Goal: Information Seeking & Learning: Learn about a topic

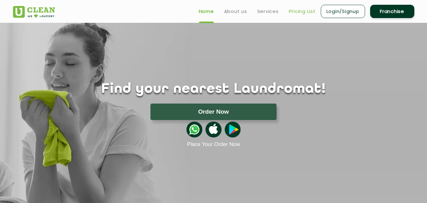
click at [305, 11] on link "Pricing List" at bounding box center [302, 12] width 27 height 8
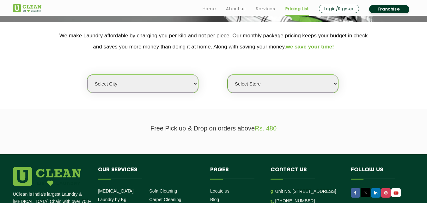
scroll to position [158, 0]
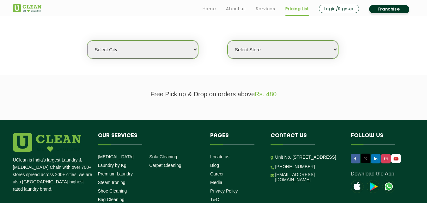
click at [149, 58] on select "Select city [GEOGRAPHIC_DATA] [GEOGRAPHIC_DATA] [GEOGRAPHIC_DATA] [GEOGRAPHIC_D…" at bounding box center [142, 49] width 111 height 18
select select "1"
click at [87, 40] on select "Select city [GEOGRAPHIC_DATA] [GEOGRAPHIC_DATA] [GEOGRAPHIC_DATA] [GEOGRAPHIC_D…" at bounding box center [142, 49] width 111 height 18
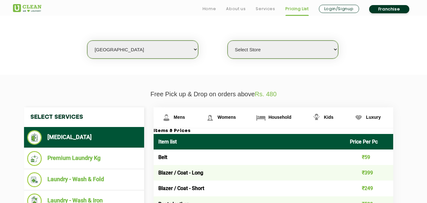
click at [271, 54] on select "Select Store [GEOGRAPHIC_DATA] [GEOGRAPHIC_DATA] 2 [GEOGRAPHIC_DATA] [GEOGRAPHI…" at bounding box center [283, 49] width 111 height 18
click at [389, 70] on section "We make Laundry affordable by charging you per kilo and not per piece. Our mont…" at bounding box center [213, 31] width 427 height 87
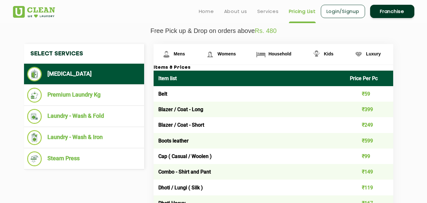
scroll to position [190, 0]
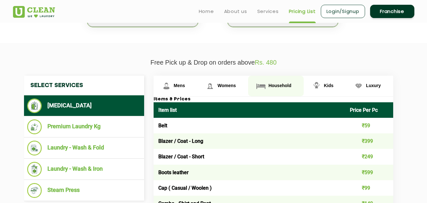
click at [268, 87] on span "Household" at bounding box center [279, 85] width 23 height 5
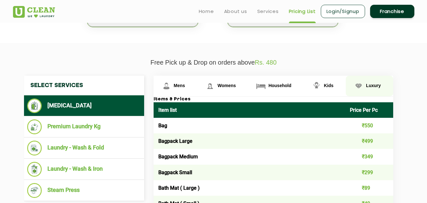
click at [371, 85] on span "Luxury" at bounding box center [373, 85] width 15 height 5
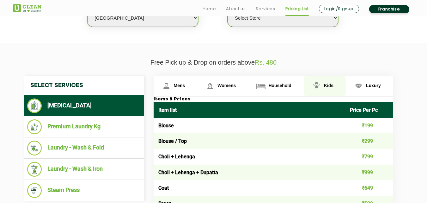
click at [322, 88] on img at bounding box center [316, 85] width 11 height 11
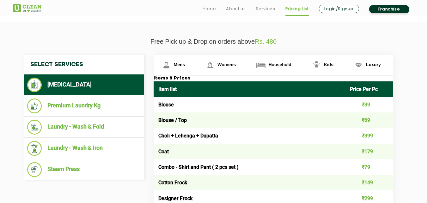
scroll to position [221, 0]
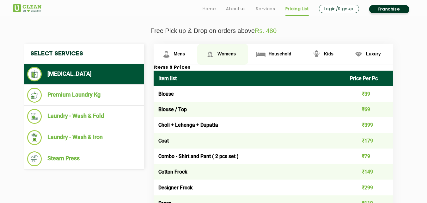
click at [223, 54] on span "Womens" at bounding box center [226, 53] width 18 height 5
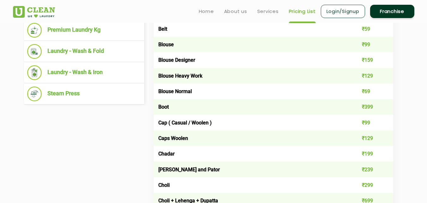
scroll to position [243, 0]
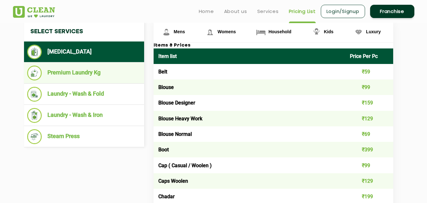
click at [95, 78] on li "Premium Laundry Kg" at bounding box center [84, 72] width 114 height 15
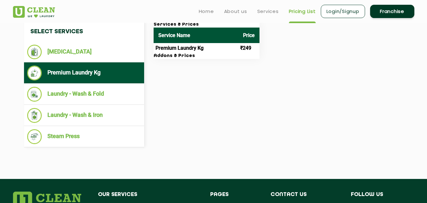
click at [187, 49] on td "Premium Laundry Kg" at bounding box center [196, 48] width 85 height 10
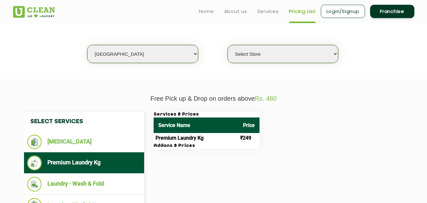
scroll to position [149, 0]
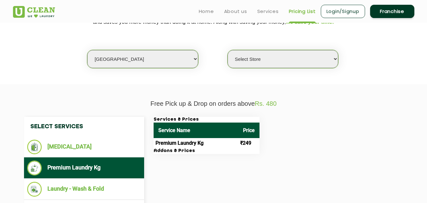
click at [258, 63] on select "Select Store [GEOGRAPHIC_DATA] [GEOGRAPHIC_DATA] 2 [GEOGRAPHIC_DATA] [GEOGRAPHI…" at bounding box center [283, 59] width 111 height 18
select select "582"
click at [228, 50] on select "Select Store [GEOGRAPHIC_DATA] [GEOGRAPHIC_DATA] 2 [GEOGRAPHIC_DATA] [GEOGRAPHI…" at bounding box center [283, 59] width 111 height 18
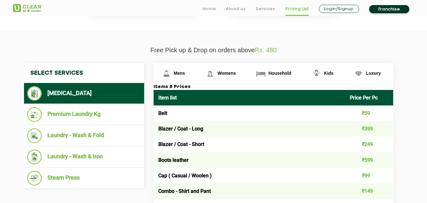
scroll to position [212, 0]
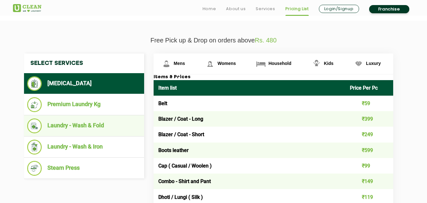
click at [84, 129] on li "Laundry - Wash & Fold" at bounding box center [84, 125] width 114 height 15
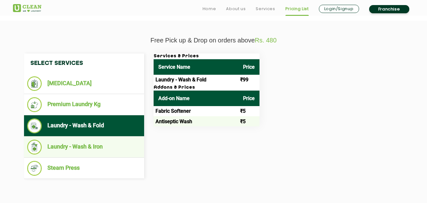
click at [85, 149] on li "Laundry - Wash & Iron" at bounding box center [84, 146] width 114 height 15
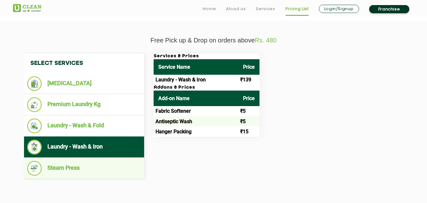
click at [77, 165] on li "Steam Press" at bounding box center [84, 168] width 114 height 15
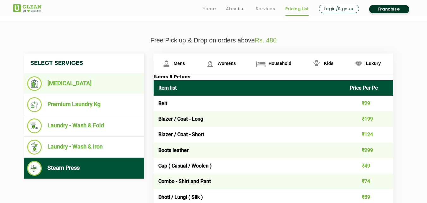
click at [62, 86] on li "[MEDICAL_DATA]" at bounding box center [84, 83] width 114 height 15
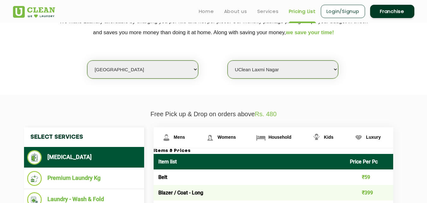
scroll to position [117, 0]
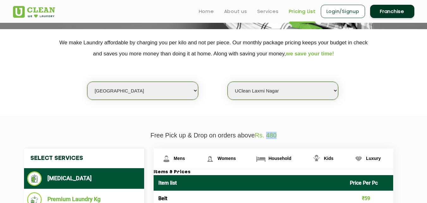
drag, startPoint x: 286, startPoint y: 136, endPoint x: 266, endPoint y: 134, distance: 19.7
click at [266, 134] on p "Free Pick up & Drop on orders above Rs. 480" at bounding box center [213, 134] width 401 height 7
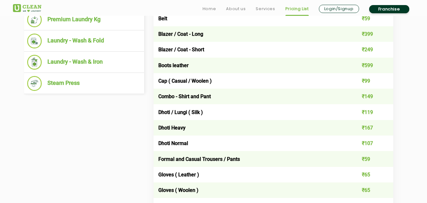
scroll to position [307, 0]
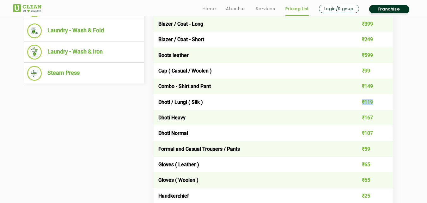
drag, startPoint x: 360, startPoint y: 102, endPoint x: 384, endPoint y: 106, distance: 24.2
click at [379, 102] on td "₹119" at bounding box center [369, 101] width 48 height 15
drag, startPoint x: 359, startPoint y: 119, endPoint x: 376, endPoint y: 118, distance: 17.7
click at [376, 118] on td "₹167" at bounding box center [369, 117] width 48 height 15
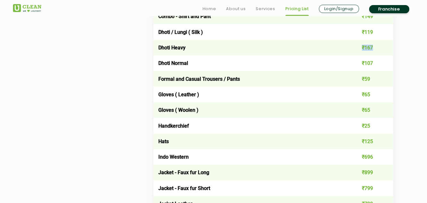
scroll to position [401, 0]
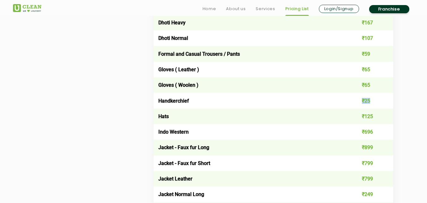
drag, startPoint x: 360, startPoint y: 100, endPoint x: 383, endPoint y: 105, distance: 24.3
click at [376, 100] on td "₹25" at bounding box center [369, 100] width 48 height 15
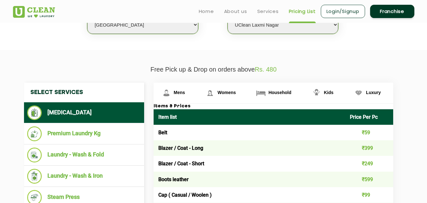
scroll to position [0, 0]
